Goal: Information Seeking & Learning: Learn about a topic

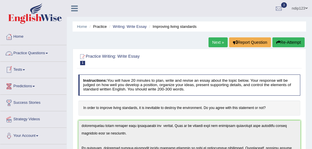
click at [26, 52] on link "Practice Questions" at bounding box center [33, 52] width 66 height 15
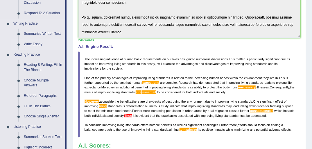
scroll to position [139, 0]
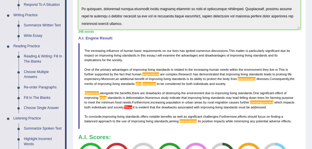
click at [30, 74] on link "Choose Multiple Answers" at bounding box center [43, 74] width 44 height 15
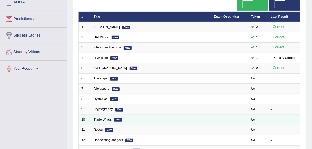
scroll to position [23, 0]
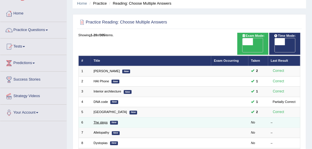
click at [98, 121] on link "The steps" at bounding box center [101, 122] width 14 height 3
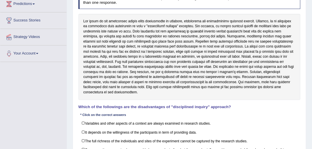
scroll to position [93, 0]
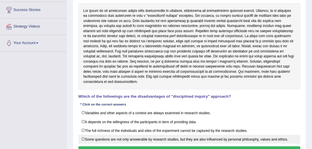
click at [83, 135] on label "Some questions are not only answerable by research studies, but they are also i…" at bounding box center [189, 139] width 222 height 9
checkbox input "true"
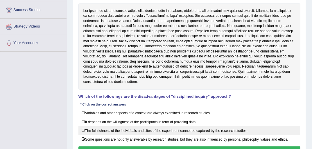
click at [84, 126] on label "The full richness of the individuals and sites of the experiment cannot be capt…" at bounding box center [189, 130] width 222 height 9
checkbox input "true"
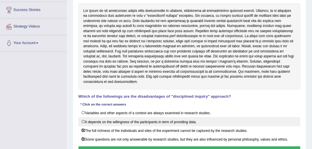
click at [84, 117] on label "It depends on the willingness of the participants in term of providing data." at bounding box center [189, 121] width 222 height 9
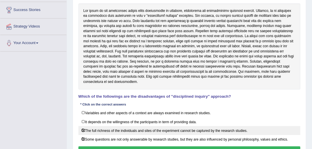
checkbox input "true"
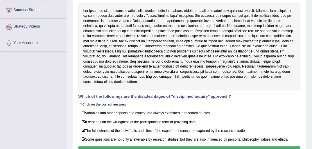
click at [192, 147] on button "Verify" at bounding box center [189, 151] width 222 height 8
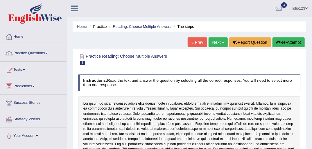
scroll to position [0, 0]
click at [218, 43] on link "Next »" at bounding box center [218, 42] width 19 height 10
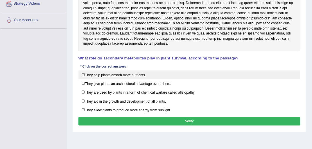
scroll to position [116, 0]
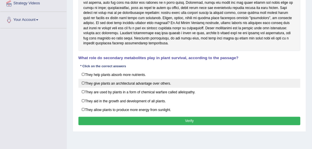
click at [85, 81] on label "They give plants an architectural advantage over others." at bounding box center [189, 83] width 222 height 9
checkbox input "true"
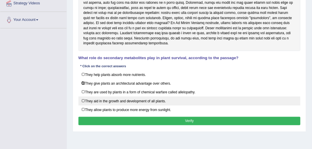
click at [83, 98] on label "They aid in the growth and development of all plants." at bounding box center [189, 101] width 222 height 9
checkbox input "true"
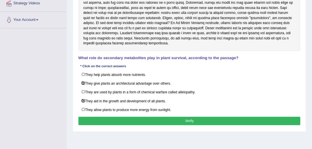
click at [190, 119] on button "Verify" at bounding box center [189, 121] width 222 height 8
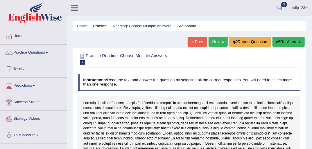
scroll to position [0, 0]
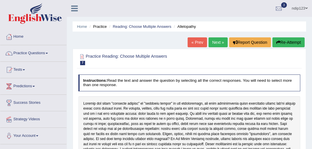
click at [282, 42] on button "Re-Attempt" at bounding box center [289, 42] width 32 height 10
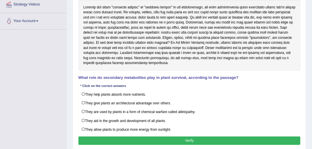
scroll to position [116, 0]
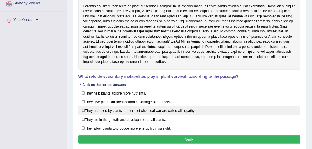
click at [84, 108] on label "They are used by plants in a form of chemical warfare called allelopathy." at bounding box center [189, 110] width 222 height 9
checkbox input "true"
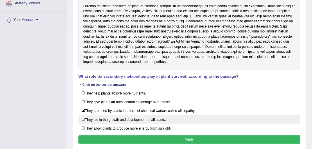
click at [83, 118] on label "They aid in the growth and development of all plants." at bounding box center [189, 119] width 222 height 9
checkbox input "true"
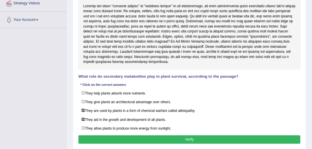
click at [192, 136] on button "Verify" at bounding box center [189, 140] width 222 height 8
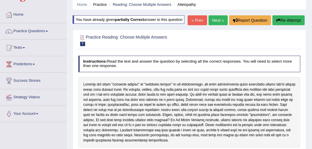
scroll to position [0, 0]
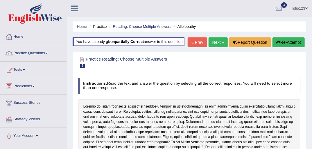
click at [217, 42] on link "Next »" at bounding box center [218, 42] width 19 height 10
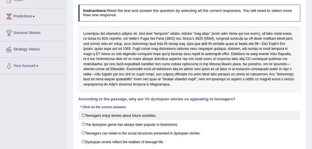
scroll to position [70, 0]
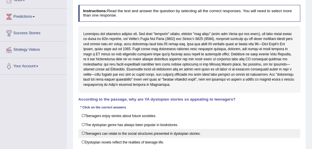
click at [84, 133] on label "Teenagers can relate to the social structures presented in dystopian stories." at bounding box center [189, 133] width 222 height 9
checkbox input "true"
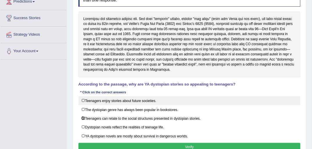
scroll to position [93, 0]
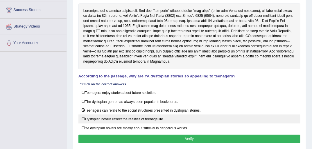
click at [83, 118] on label "Dystopian novels reflect the realities of teenage life." at bounding box center [189, 119] width 222 height 9
checkbox input "true"
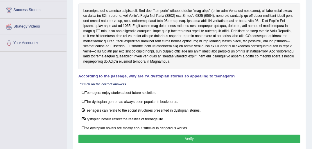
click at [185, 137] on button "Verify" at bounding box center [189, 139] width 222 height 8
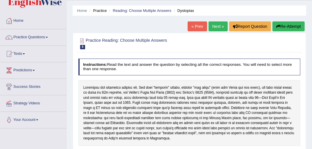
scroll to position [0, 0]
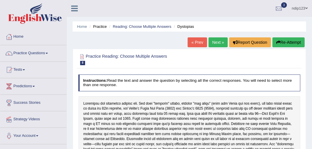
click at [218, 41] on link "Next »" at bounding box center [218, 42] width 19 height 10
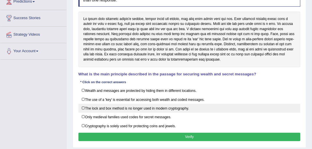
scroll to position [93, 0]
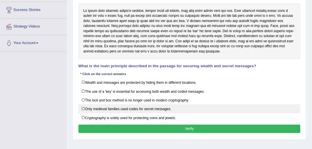
click at [83, 106] on label "Only medieval families used codes for secret messages." at bounding box center [189, 109] width 222 height 9
checkbox input "true"
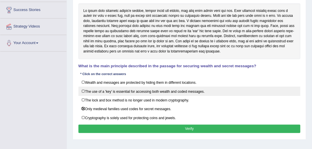
click at [85, 90] on label "The use of a 'key' is essential for accessing both wealth and coded messages." at bounding box center [189, 91] width 222 height 9
checkbox input "true"
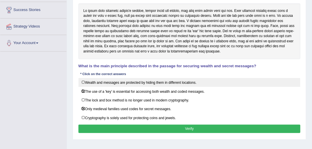
click at [84, 81] on label "Wealth and messages are protected by hiding them in different locations." at bounding box center [189, 82] width 222 height 9
checkbox input "true"
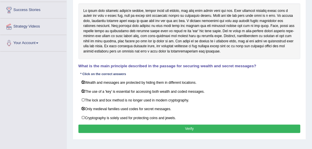
click at [190, 127] on button "Verify" at bounding box center [189, 129] width 222 height 8
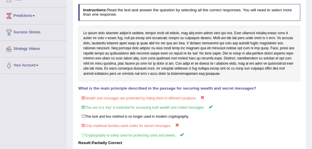
scroll to position [23, 0]
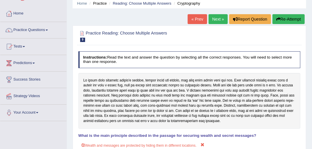
click at [280, 19] on button "Re-Attempt" at bounding box center [289, 19] width 32 height 10
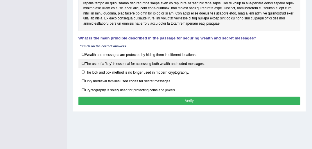
click at [83, 62] on label "The use of a 'key' is essential for accessing both wealth and coded messages." at bounding box center [189, 63] width 222 height 9
checkbox input "true"
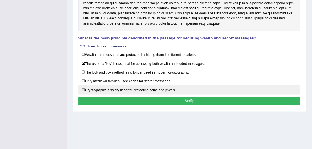
click at [83, 87] on label "Cryptography is solely used for protecting coins and jewels." at bounding box center [189, 89] width 222 height 9
checkbox input "true"
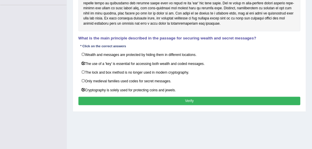
click at [202, 99] on button "Verify" at bounding box center [189, 101] width 222 height 8
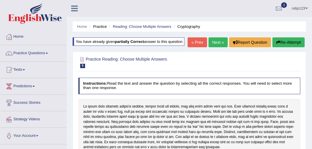
click at [219, 42] on link "Next »" at bounding box center [218, 42] width 19 height 10
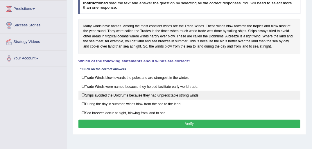
scroll to position [70, 0]
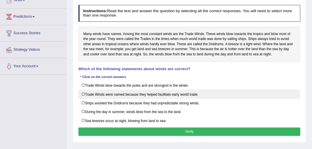
click at [83, 94] on label "Trade Winds were named because they helped facilitate early world trade." at bounding box center [189, 94] width 222 height 9
checkbox input "true"
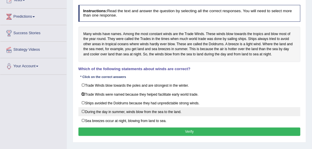
click at [85, 112] on label "During the day in summer, winds blow from the sea to the land." at bounding box center [189, 112] width 222 height 9
checkbox input "true"
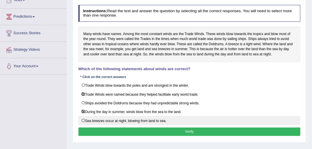
click at [83, 119] on label "Sea breezes occur at night, blowing from land to sea." at bounding box center [189, 120] width 222 height 9
checkbox input "true"
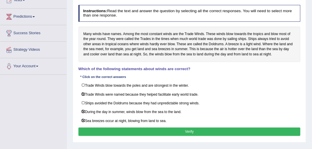
click at [184, 130] on button "Verify" at bounding box center [189, 132] width 222 height 8
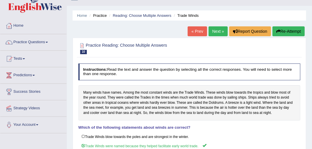
scroll to position [0, 0]
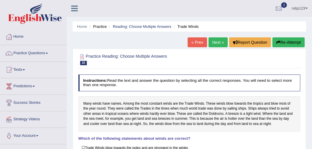
click at [294, 42] on button "Re-Attempt" at bounding box center [289, 42] width 32 height 10
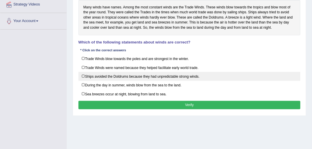
scroll to position [116, 0]
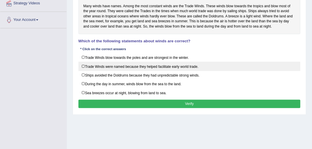
click at [83, 65] on label "Trade Winds were named because they helped facilitate early world trade." at bounding box center [189, 66] width 222 height 9
checkbox input "true"
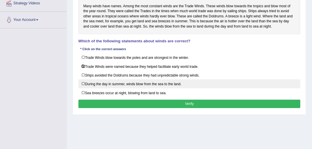
click at [83, 83] on label "During the day in summer, winds blow from the sea to the land." at bounding box center [189, 84] width 222 height 9
checkbox input "true"
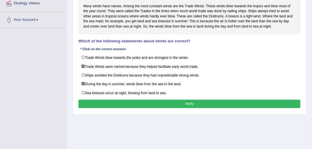
click at [193, 103] on button "Verify" at bounding box center [189, 104] width 222 height 8
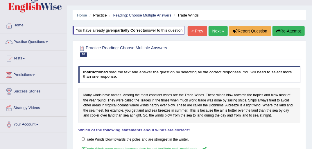
scroll to position [0, 0]
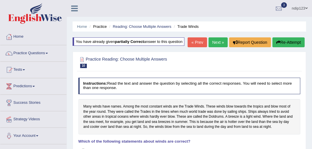
click at [212, 43] on link "Next »" at bounding box center [218, 42] width 19 height 10
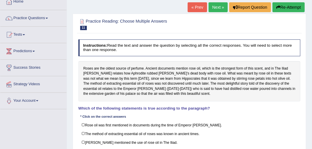
scroll to position [46, 0]
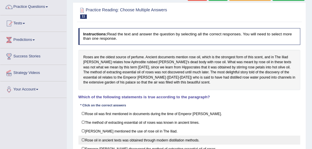
click at [83, 138] on label "Rose oil in ancient texts was obtained through modern distillation methods." at bounding box center [189, 140] width 222 height 9
checkbox input "true"
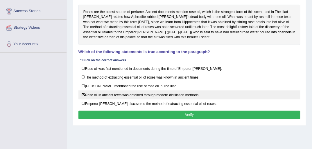
scroll to position [93, 0]
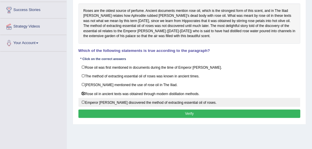
click at [81, 101] on label "Emperor [PERSON_NAME] discovered the method of extracting essential oil of rose…" at bounding box center [189, 102] width 222 height 9
checkbox input "true"
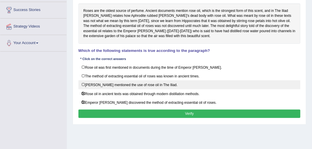
click at [82, 84] on label "[PERSON_NAME] mentioned the use of rose oil in The Iliad." at bounding box center [189, 84] width 222 height 9
click at [85, 83] on label "[PERSON_NAME] mentioned the use of rose oil in The Iliad." at bounding box center [189, 84] width 222 height 9
checkbox input "false"
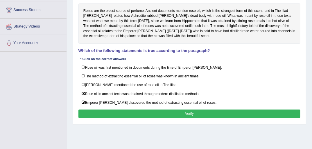
click at [197, 112] on button "Verify" at bounding box center [189, 114] width 222 height 8
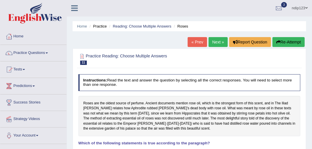
scroll to position [0, 0]
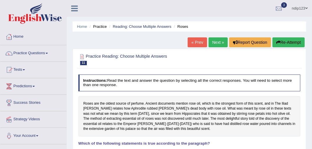
click at [284, 42] on button "Re-Attempt" at bounding box center [289, 42] width 32 height 10
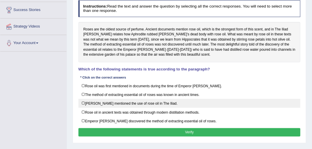
drag, startPoint x: 83, startPoint y: 111, endPoint x: 84, endPoint y: 100, distance: 10.5
click at [83, 110] on label "Rose oil in ancient texts was obtained through modern distillation methods." at bounding box center [189, 112] width 222 height 9
checkbox input "true"
click at [84, 102] on label "[PERSON_NAME] mentioned the use of rose oil in The Iliad." at bounding box center [189, 103] width 222 height 9
checkbox input "true"
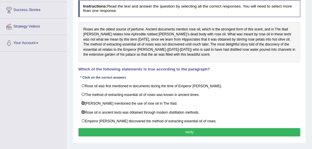
click at [191, 130] on button "Verify" at bounding box center [189, 132] width 222 height 8
